Goal: Information Seeking & Learning: Learn about a topic

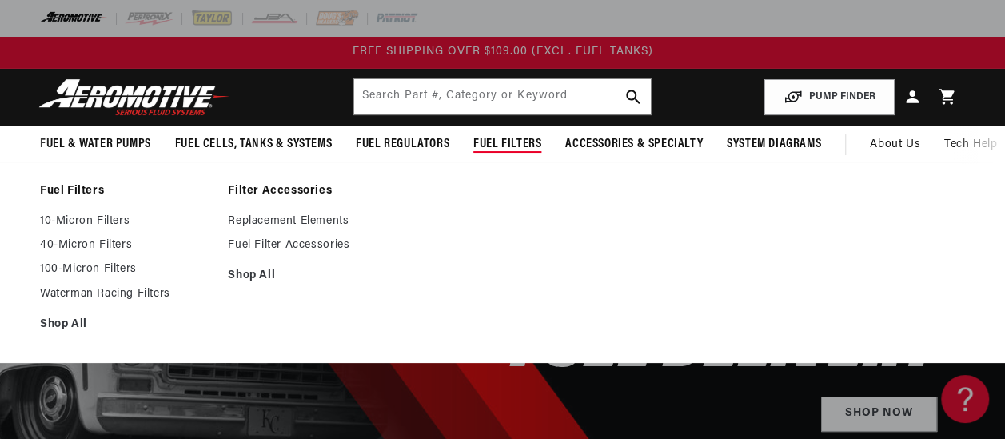
click at [499, 144] on span "Fuel Filters" at bounding box center [507, 144] width 68 height 17
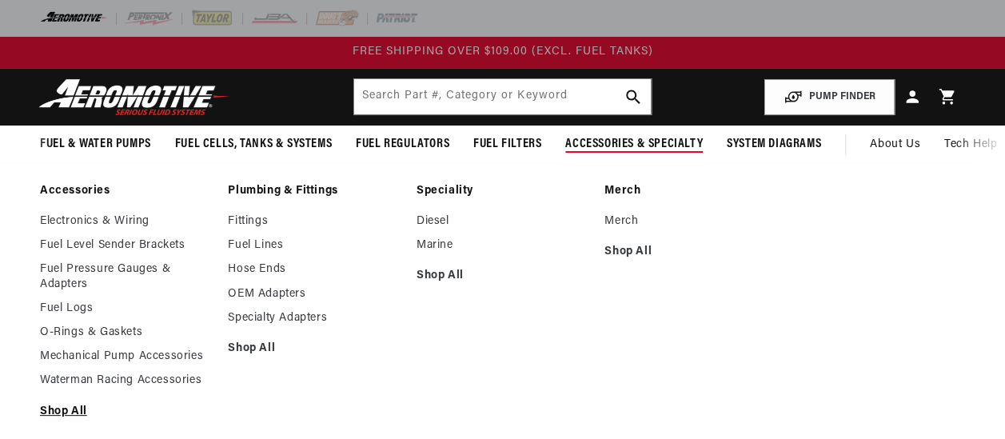
click at [64, 408] on link "Shop All" at bounding box center [126, 412] width 172 height 14
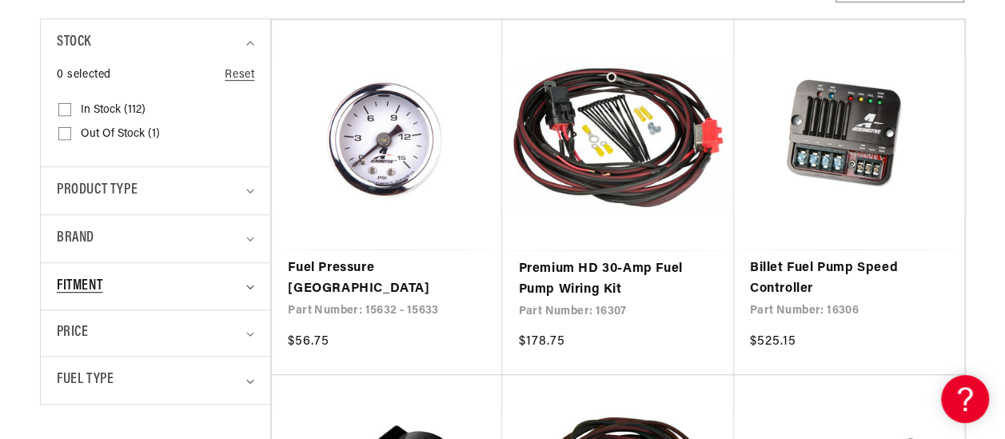
scroll to position [480, 0]
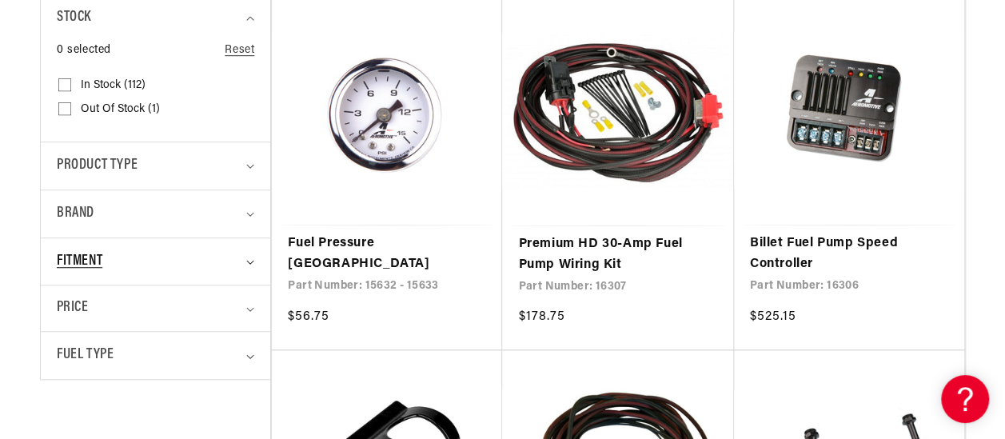
click at [204, 261] on div "Fitment" at bounding box center [149, 261] width 184 height 23
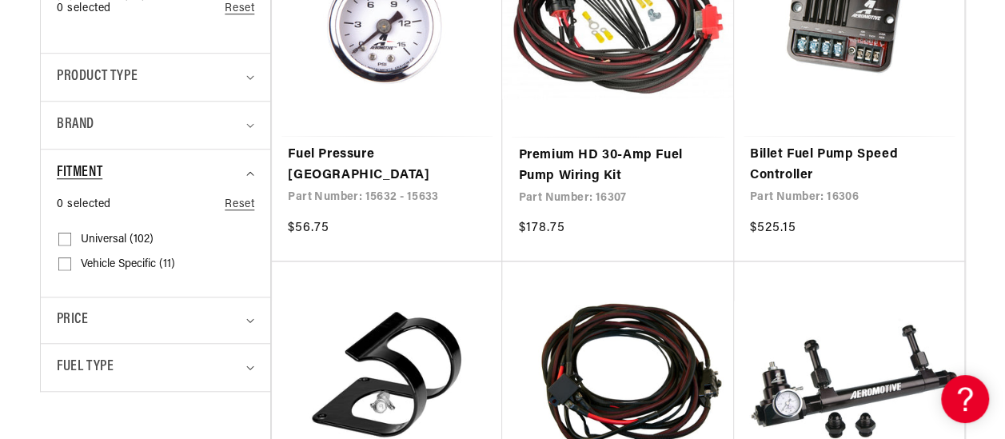
scroll to position [640, 0]
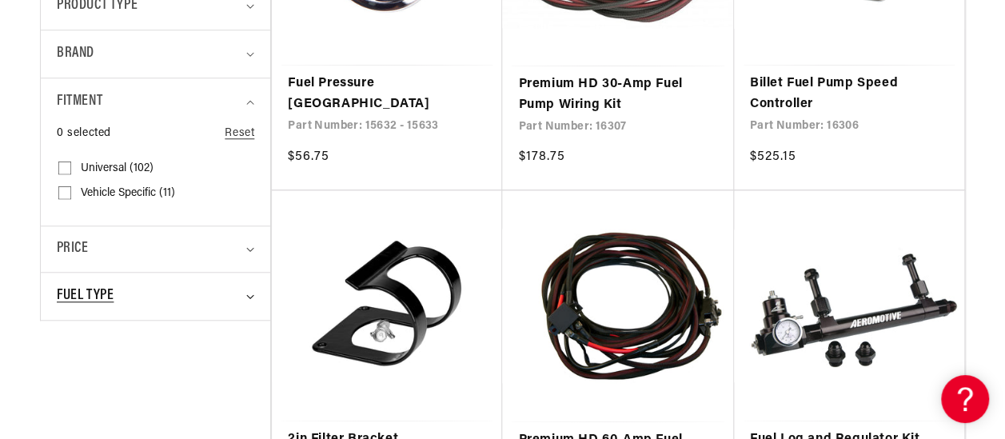
click at [164, 285] on div "Fuel Type" at bounding box center [149, 296] width 184 height 23
click at [70, 360] on input "Gas (1) Gas (1 product)" at bounding box center [64, 366] width 13 height 13
checkbox input "true"
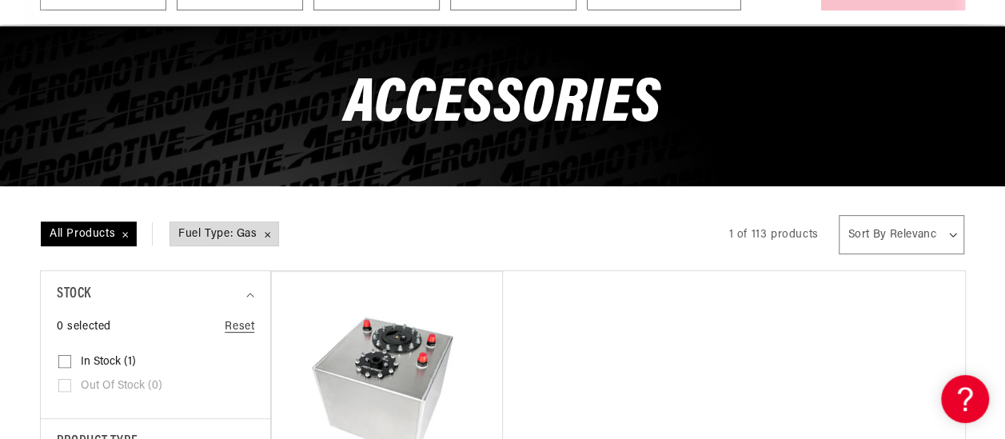
scroll to position [480, 0]
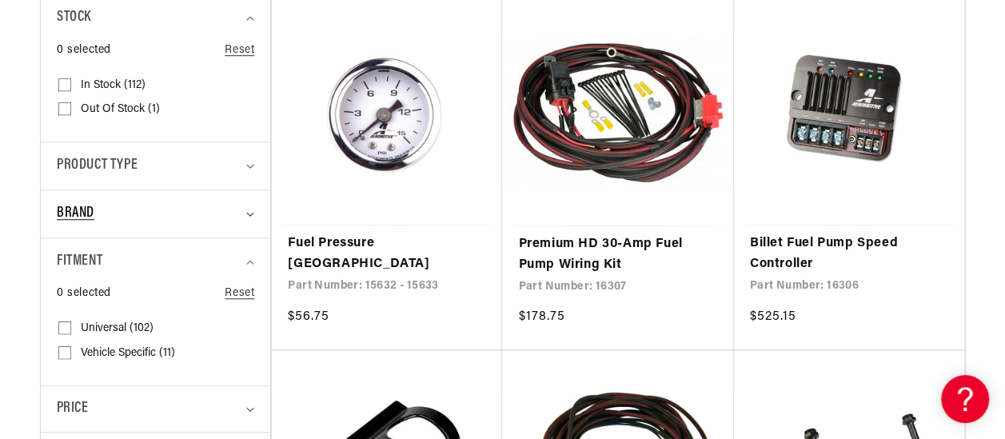
click at [249, 209] on summary "Brand" at bounding box center [155, 213] width 197 height 47
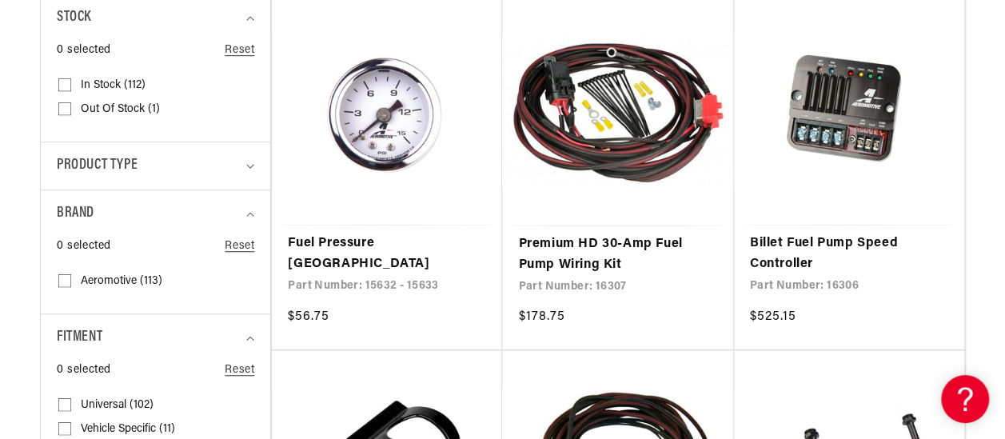
click at [66, 279] on input "Aeromotive (113) Aeromotive (113 products)" at bounding box center [64, 283] width 13 height 13
checkbox input "true"
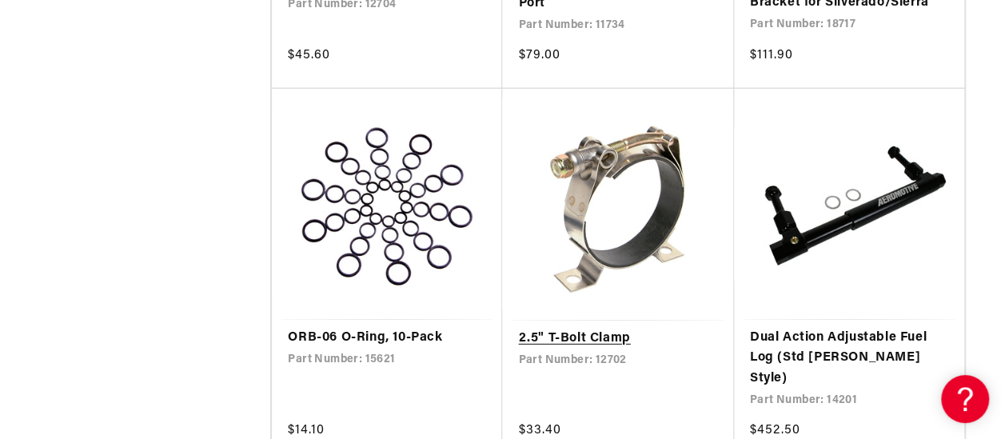
scroll to position [2398, 0]
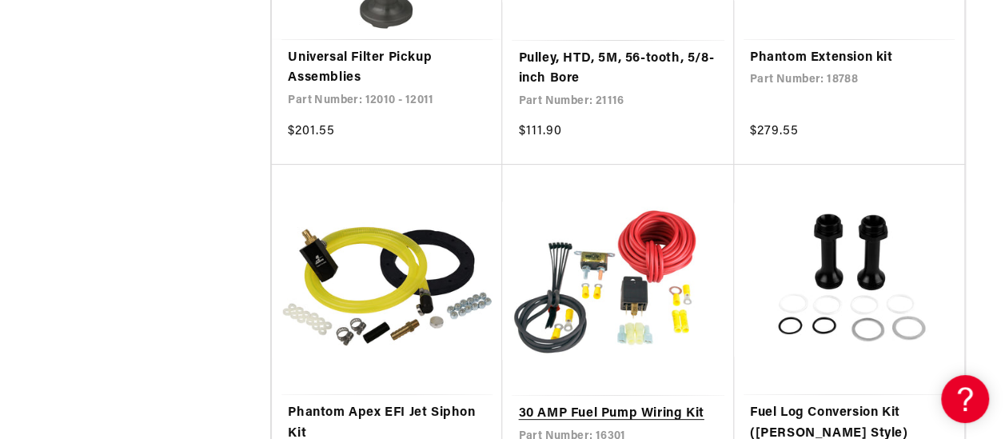
scroll to position [6236, 0]
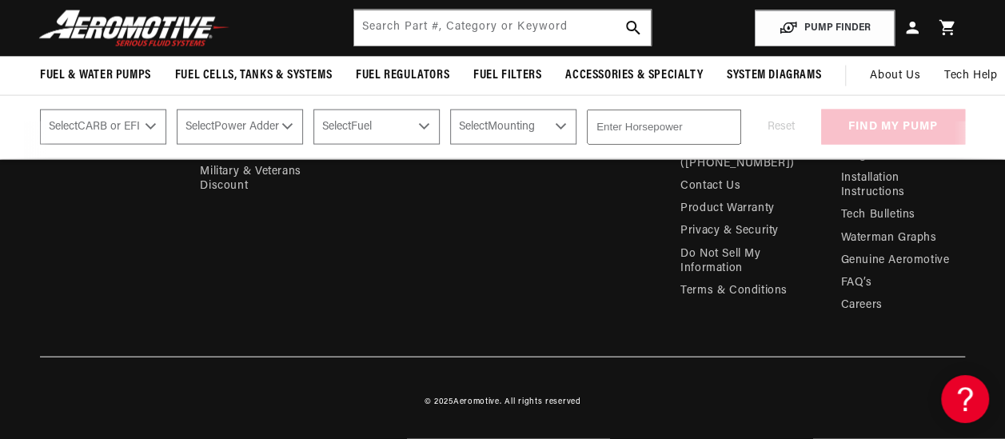
scroll to position [4660, 0]
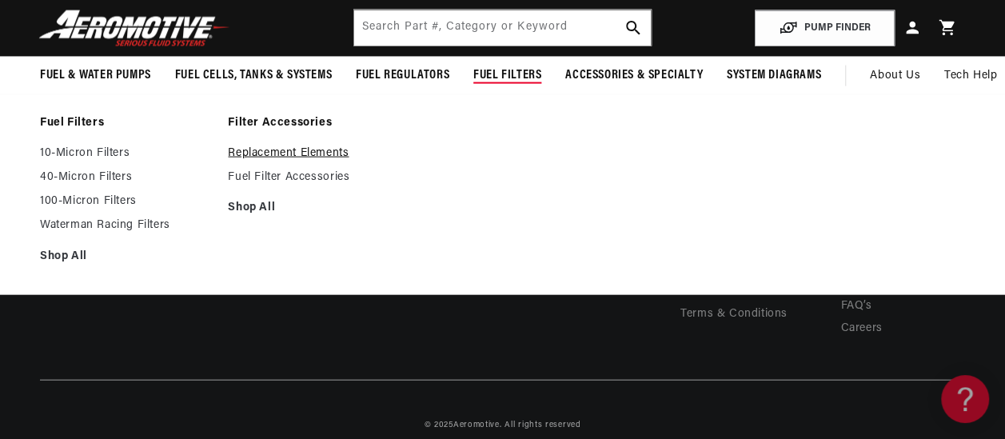
click at [294, 155] on link "Replacement Elements" at bounding box center [314, 153] width 172 height 14
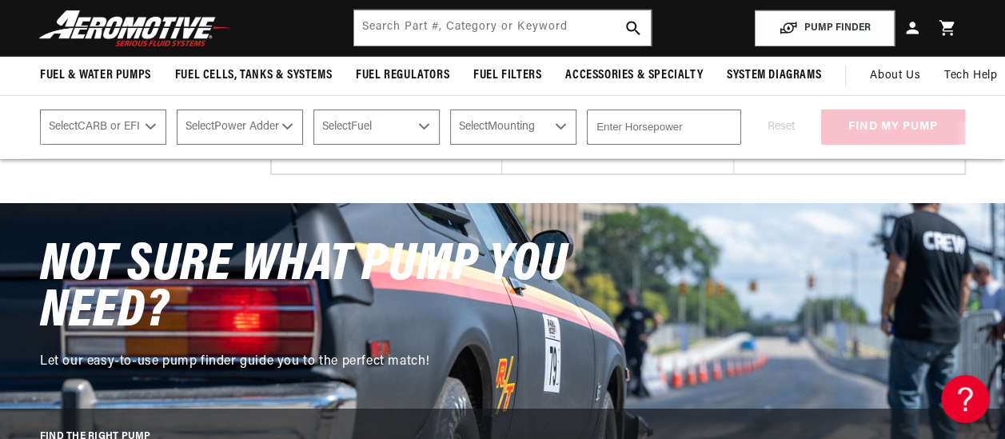
scroll to position [2398, 0]
